Goal: Task Accomplishment & Management: Manage account settings

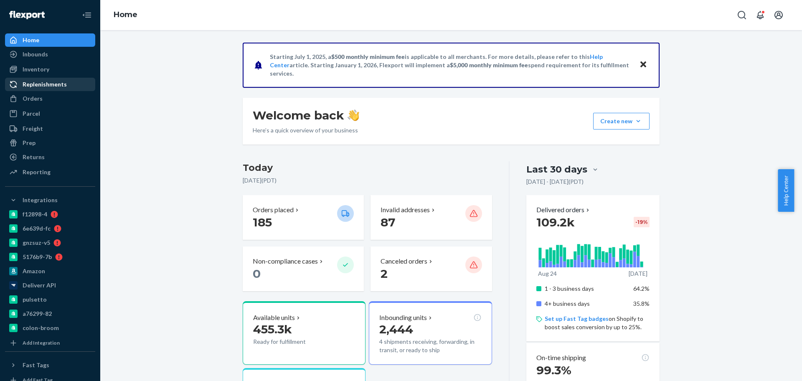
drag, startPoint x: 44, startPoint y: 97, endPoint x: 47, endPoint y: 87, distance: 9.9
click at [44, 96] on div "Orders" at bounding box center [50, 99] width 89 height 12
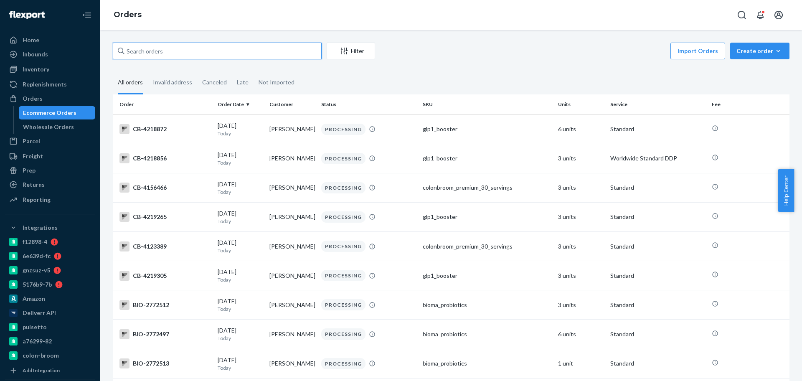
click at [180, 53] on input "text" at bounding box center [217, 51] width 209 height 17
paste input "2678328"
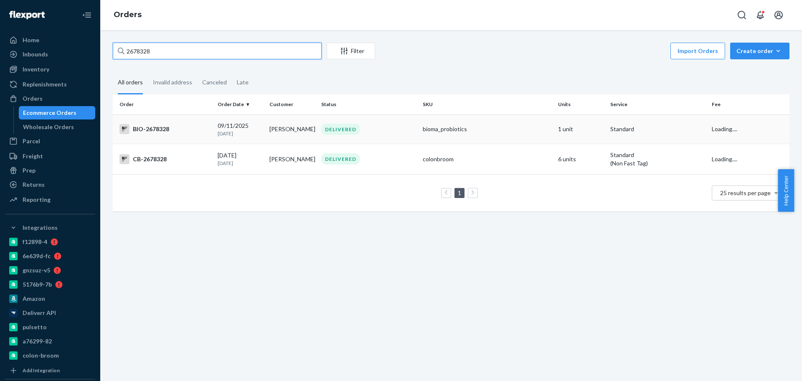
type input "2678328"
click at [241, 132] on p "12 days ago" at bounding box center [240, 133] width 45 height 7
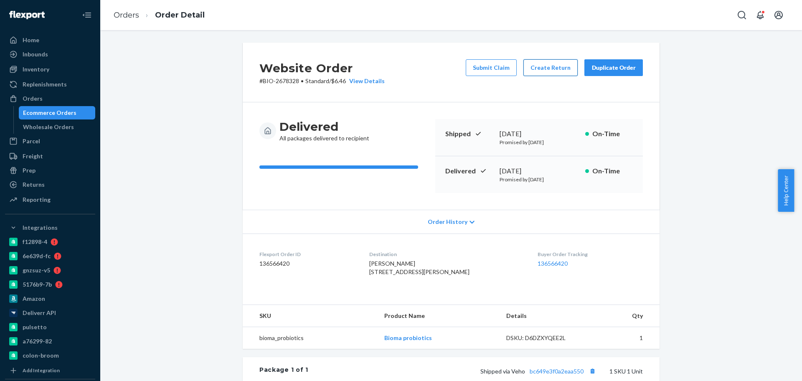
click at [549, 70] on button "Create Return" at bounding box center [550, 67] width 54 height 17
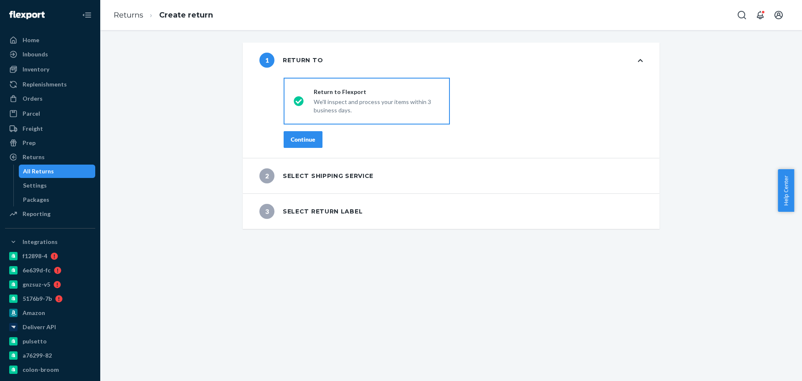
click at [304, 142] on div "Continue" at bounding box center [303, 139] width 25 height 8
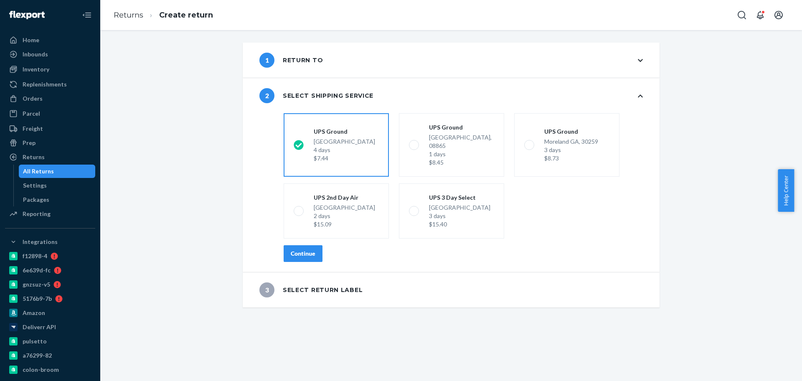
click at [297, 249] on div "Continue" at bounding box center [303, 253] width 25 height 8
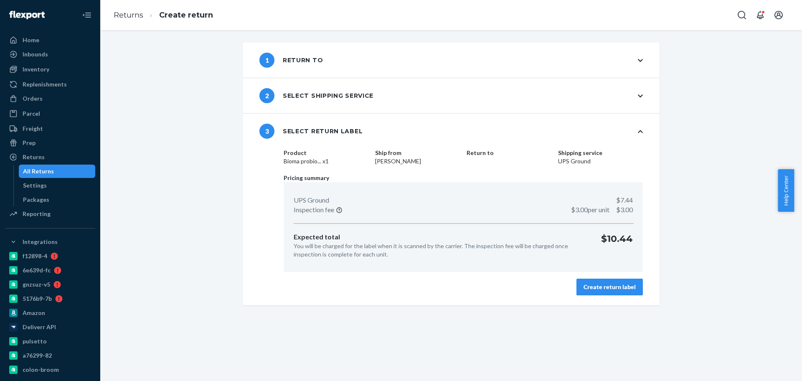
click at [591, 291] on button "Create return label" at bounding box center [609, 287] width 66 height 17
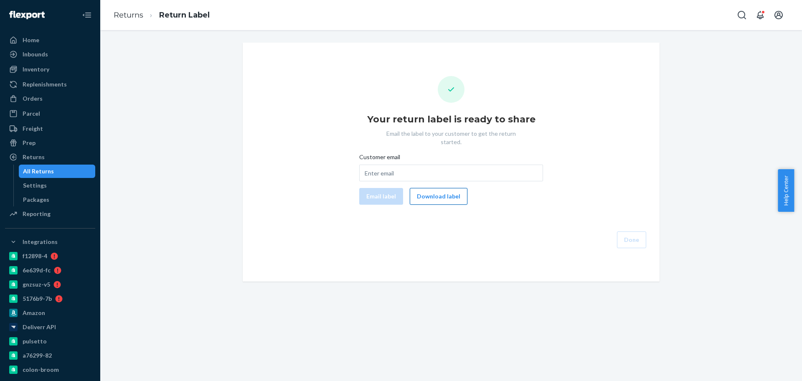
click at [431, 190] on button "Download label" at bounding box center [439, 196] width 58 height 17
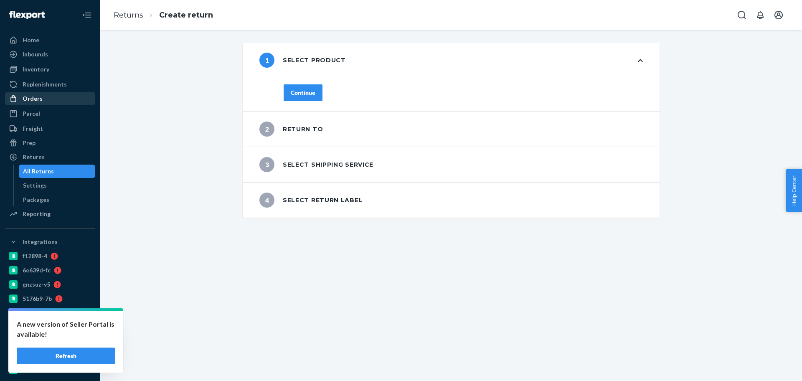
click at [35, 101] on div "Orders" at bounding box center [33, 98] width 20 height 8
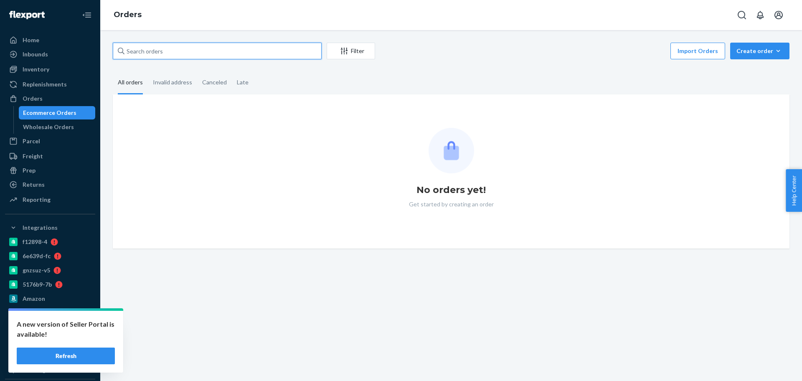
click at [166, 51] on input "text" at bounding box center [217, 51] width 209 height 17
paste input "2770417"
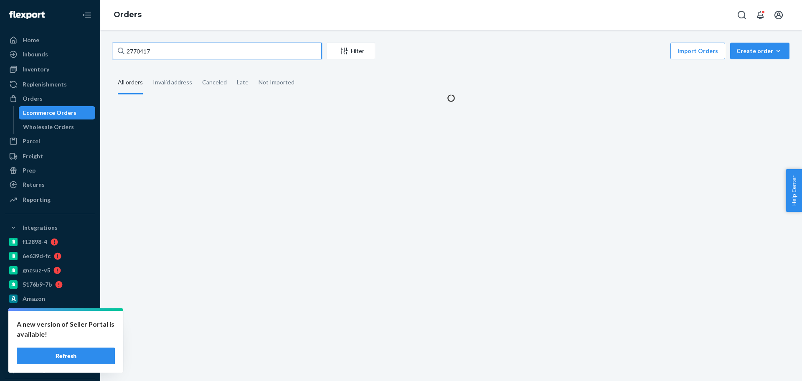
type input "2770417"
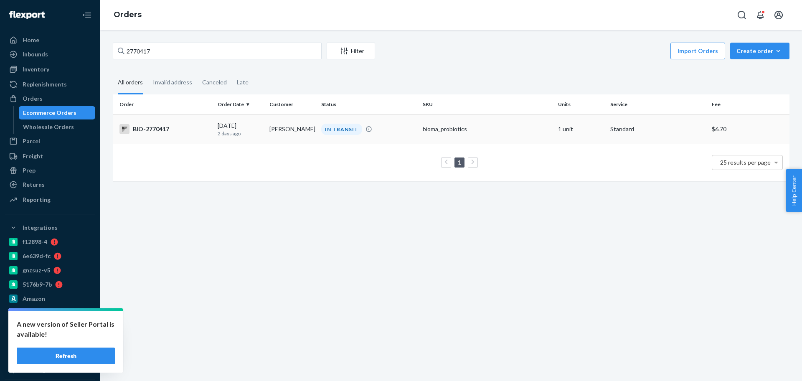
click at [241, 129] on div "[DATE] [DATE]" at bounding box center [240, 129] width 45 height 15
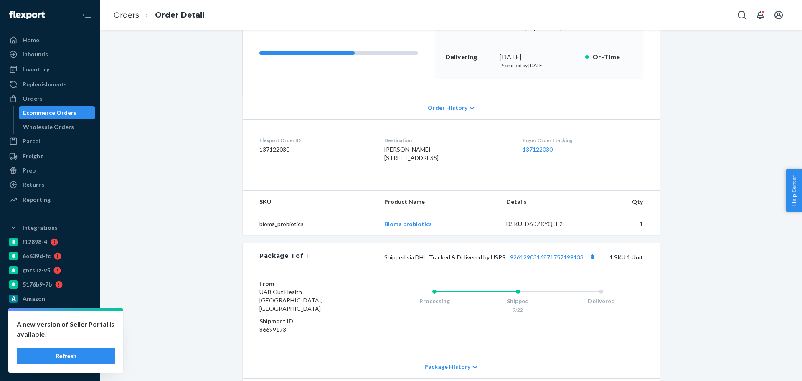
scroll to position [190, 0]
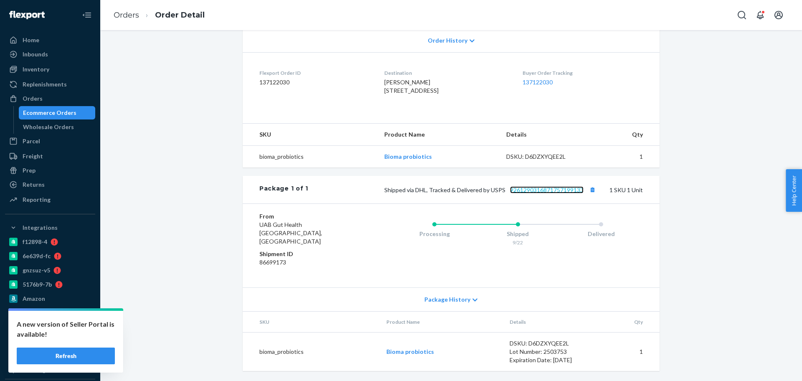
click at [558, 193] on link "9261290316871757199133" at bounding box center [547, 189] width 74 height 7
drag, startPoint x: 44, startPoint y: 94, endPoint x: 58, endPoint y: 95, distance: 13.8
click at [44, 94] on div "Orders" at bounding box center [50, 99] width 89 height 12
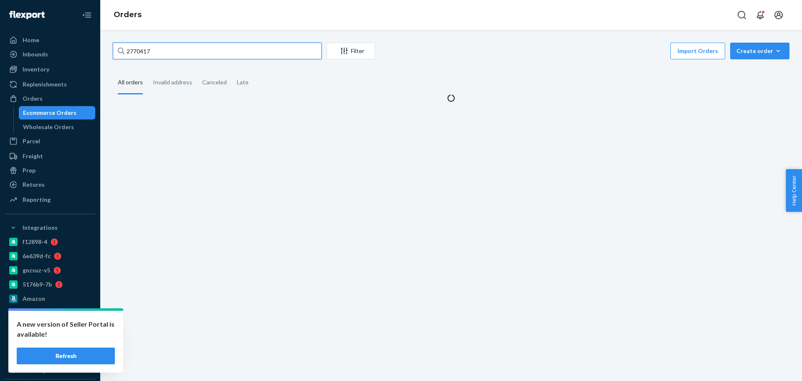
click at [191, 50] on input "2770417" at bounding box center [217, 51] width 209 height 17
paste input "2737379"
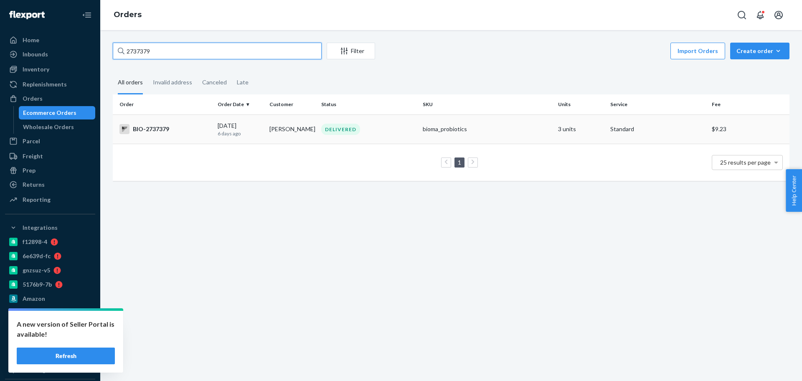
type input "2737379"
click at [201, 132] on div "BIO-2737379" at bounding box center [164, 129] width 91 height 10
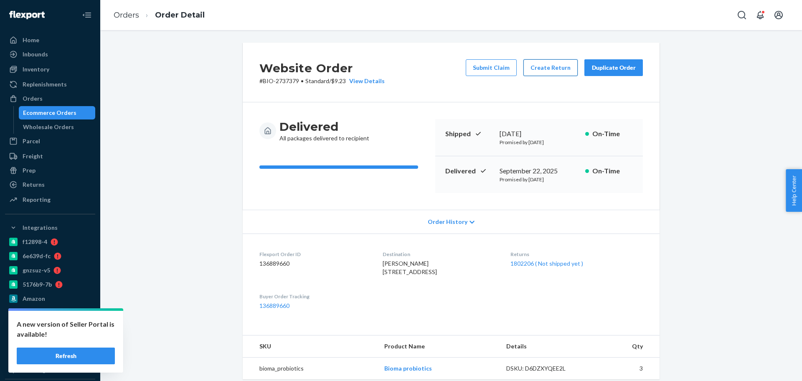
click at [535, 67] on button "Create Return" at bounding box center [550, 67] width 54 height 17
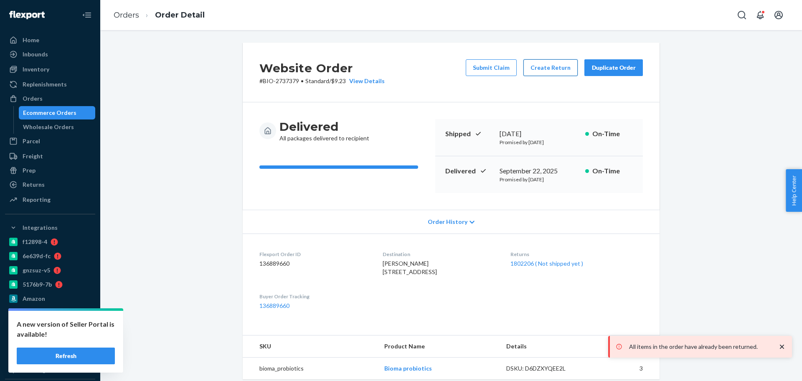
click at [530, 65] on button "Create Return" at bounding box center [550, 67] width 54 height 17
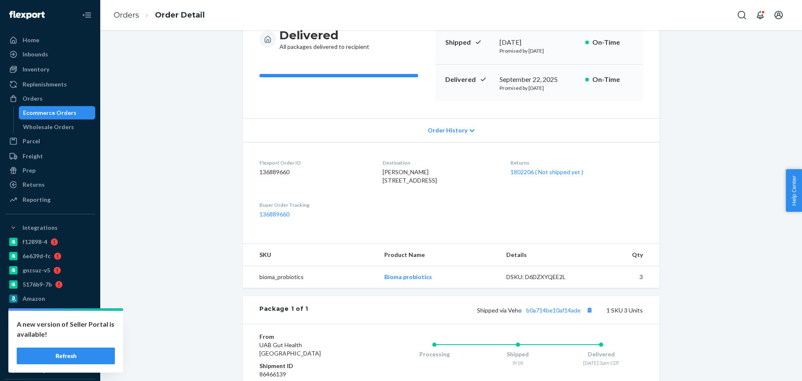
scroll to position [104, 0]
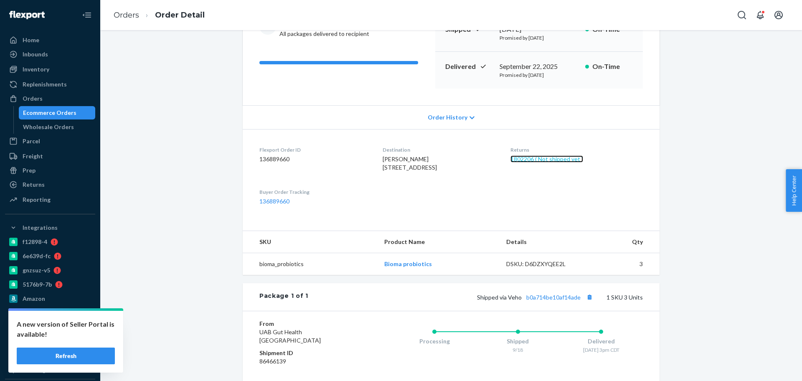
click at [553, 161] on link "1802206 ( Not shipped yet )" at bounding box center [546, 158] width 73 height 7
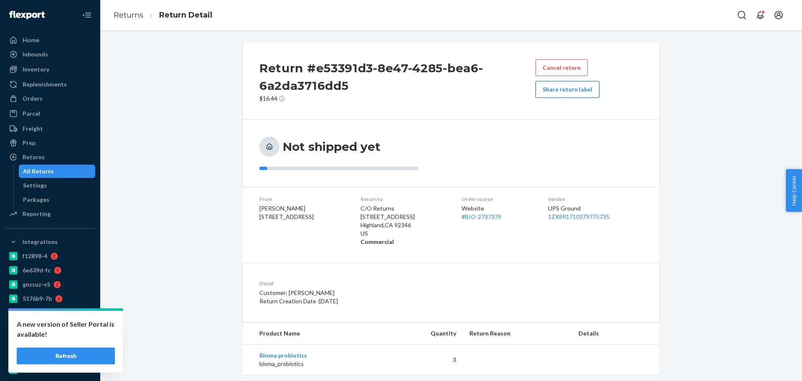
click at [552, 88] on button "Share return label" at bounding box center [568, 89] width 64 height 17
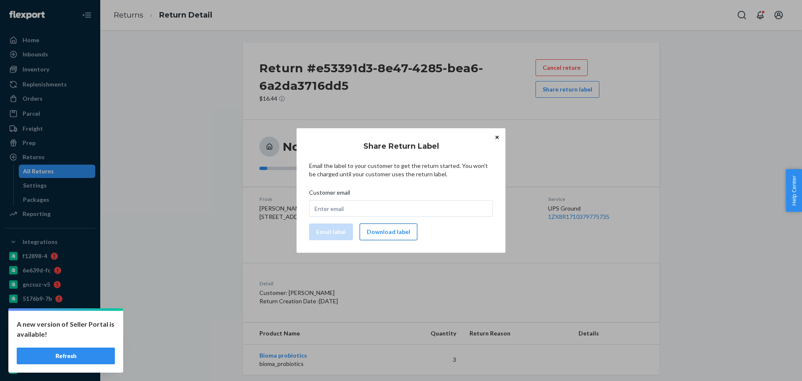
click at [385, 235] on button "Download label" at bounding box center [389, 231] width 58 height 17
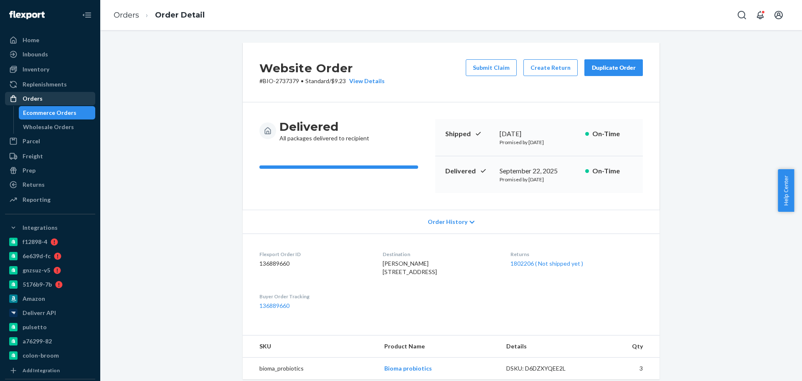
click at [54, 94] on div "Orders" at bounding box center [50, 99] width 89 height 12
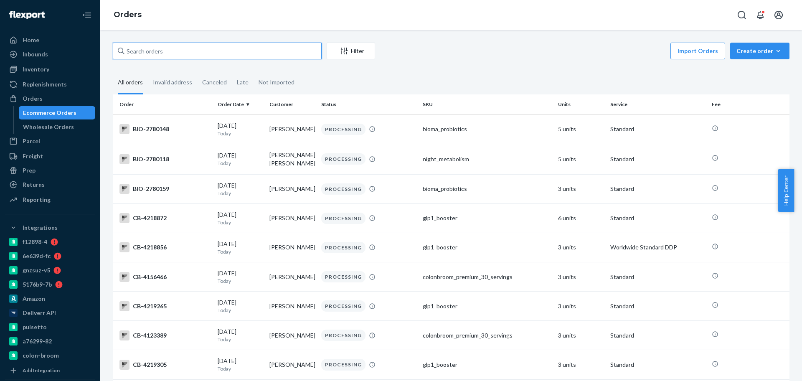
click at [191, 53] on input "text" at bounding box center [217, 51] width 209 height 17
paste input "1990564"
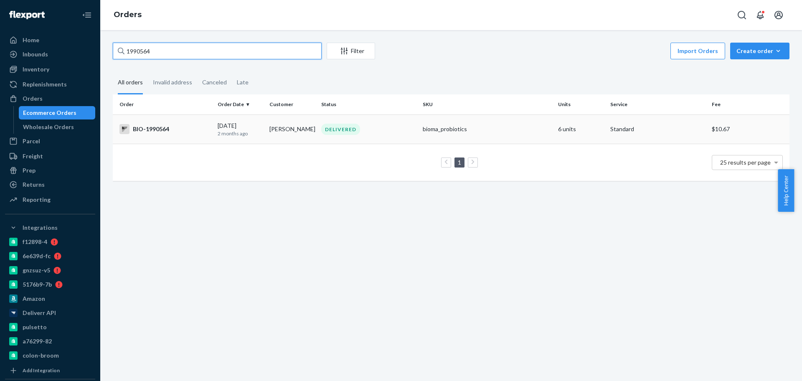
type input "1990564"
click at [168, 132] on div "BIO-1990564" at bounding box center [164, 129] width 91 height 10
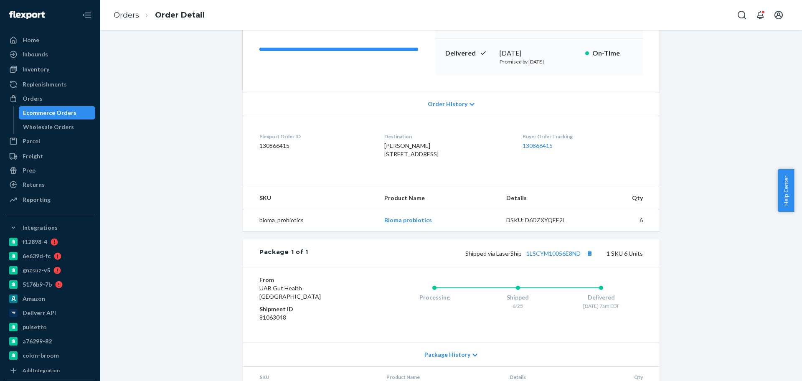
scroll to position [190, 0]
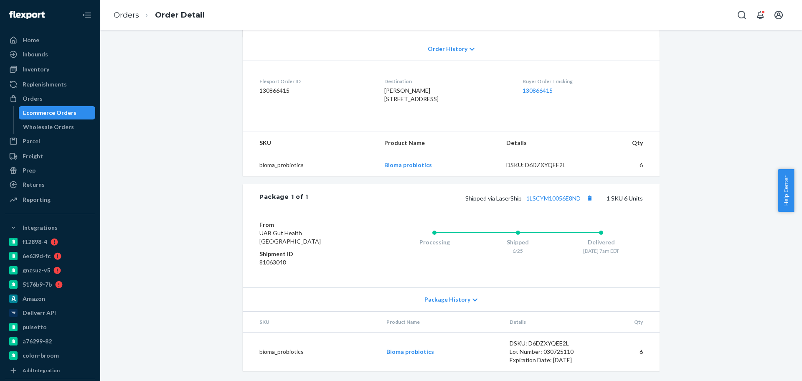
click at [538, 192] on div "Package 1 of 1 Shipped via LaserShip 1LSCYM10056E8ND 1 SKU 6 Units" at bounding box center [451, 198] width 417 height 28
click at [542, 196] on link "1LSCYM10056E8ND" at bounding box center [553, 198] width 54 height 7
click at [222, 178] on div "Website Order # BIO-1990564 • Standard / $10.67 View Details Create Return Dupl…" at bounding box center [451, 125] width 689 height 511
drag, startPoint x: 61, startPoint y: 99, endPoint x: 99, endPoint y: 86, distance: 40.9
click at [61, 99] on div "Orders" at bounding box center [50, 99] width 89 height 12
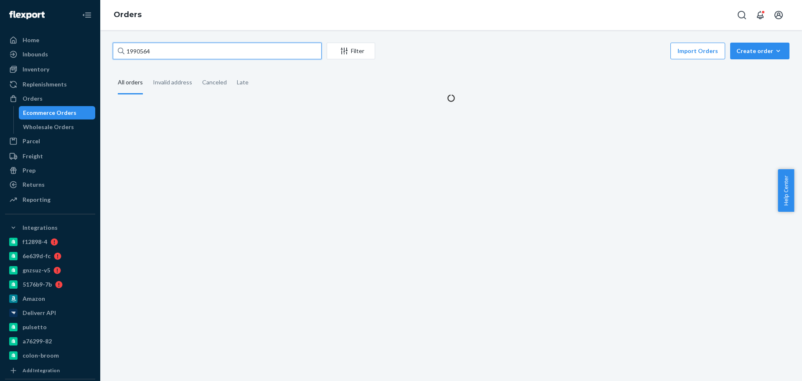
click at [195, 56] on input "1990564" at bounding box center [217, 51] width 209 height 17
paste input "2769129"
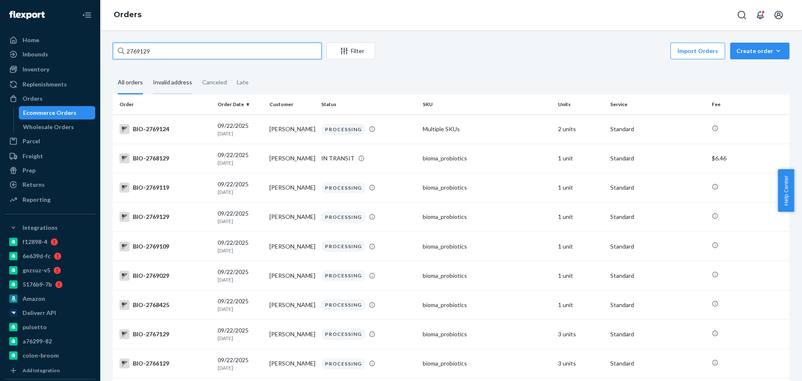
paste input "text"
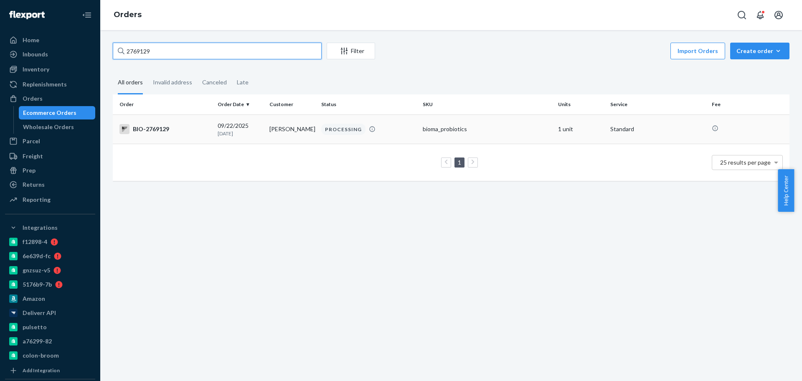
type input "2769129"
click at [193, 131] on div "BIO-2769129" at bounding box center [164, 129] width 91 height 10
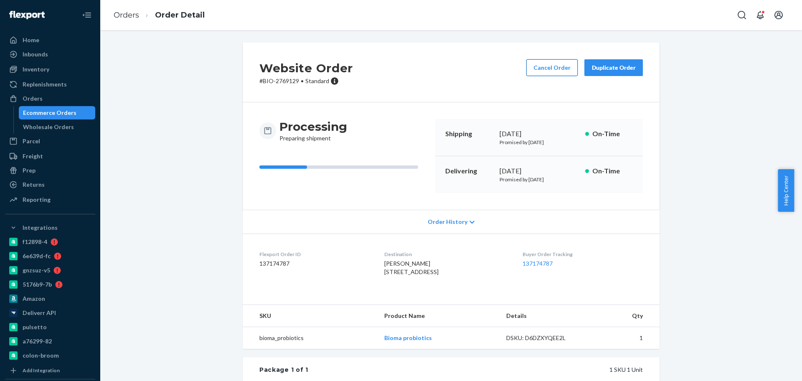
click at [548, 61] on button "Cancel Order" at bounding box center [551, 67] width 51 height 17
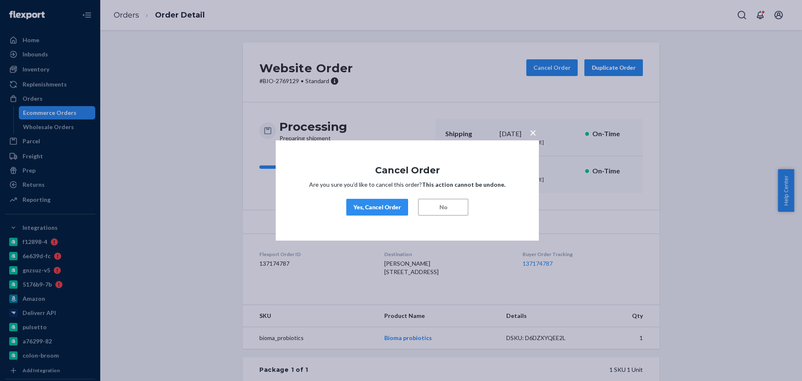
click at [384, 209] on div "Yes, Cancel Order" at bounding box center [377, 207] width 48 height 8
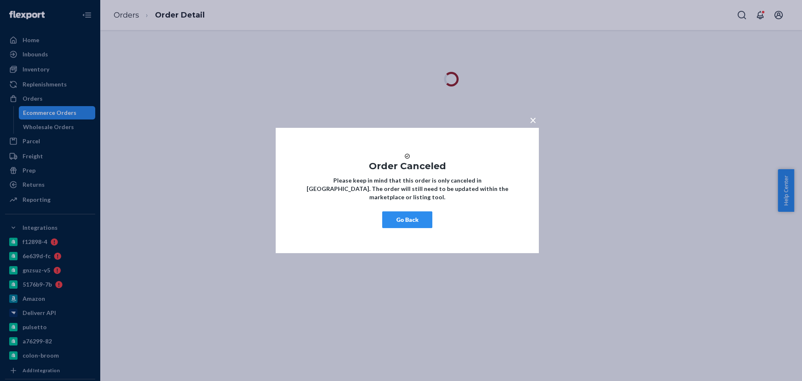
click at [412, 225] on button "Go Back" at bounding box center [407, 219] width 50 height 17
